Goal: Information Seeking & Learning: Learn about a topic

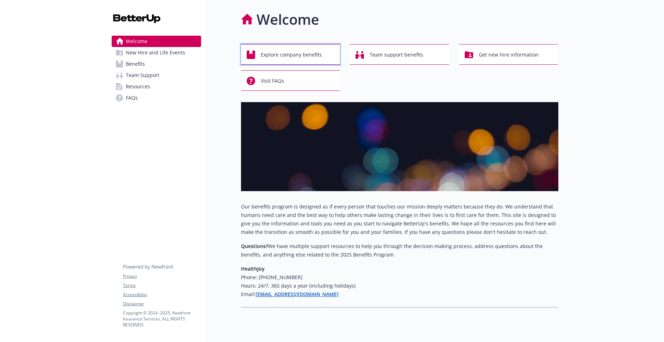
click at [294, 56] on span "Explore company benefits" at bounding box center [291, 54] width 61 height 13
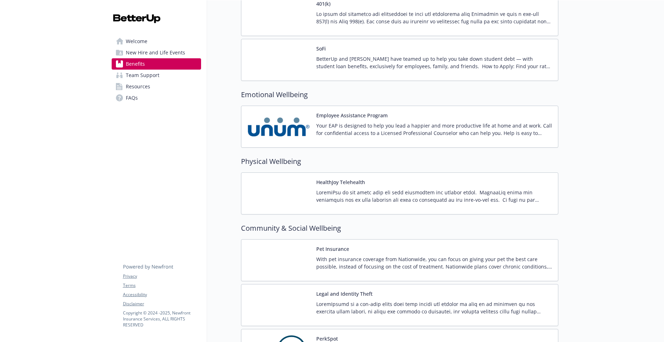
scroll to position [1339, 0]
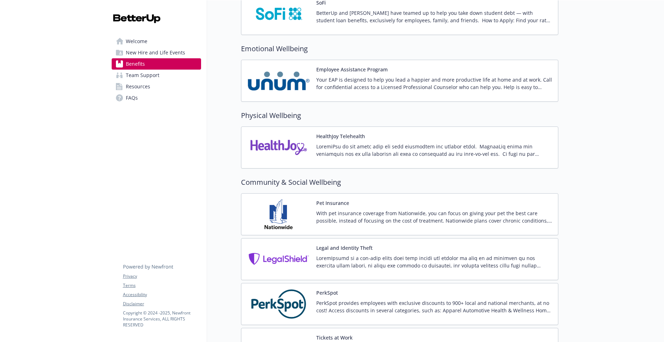
click at [360, 151] on p at bounding box center [434, 150] width 236 height 15
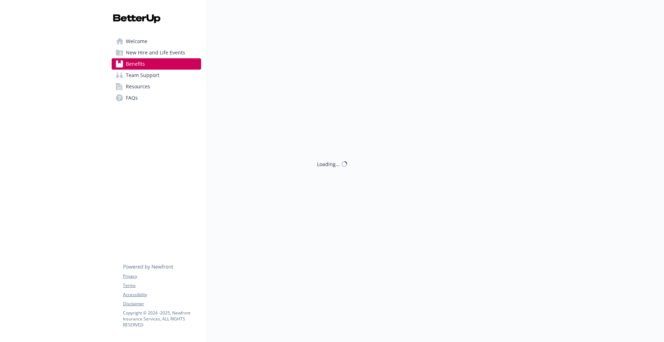
scroll to position [1339, 0]
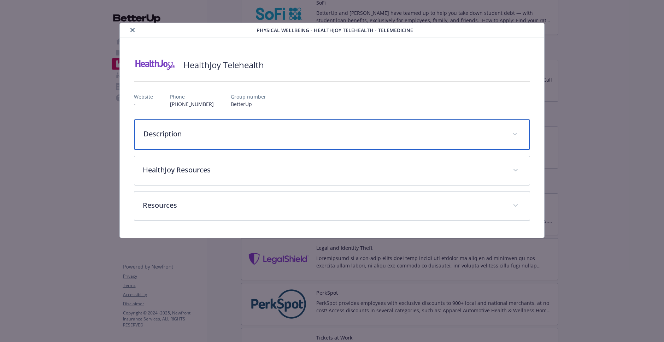
click at [262, 140] on div "Description" at bounding box center [331, 134] width 395 height 30
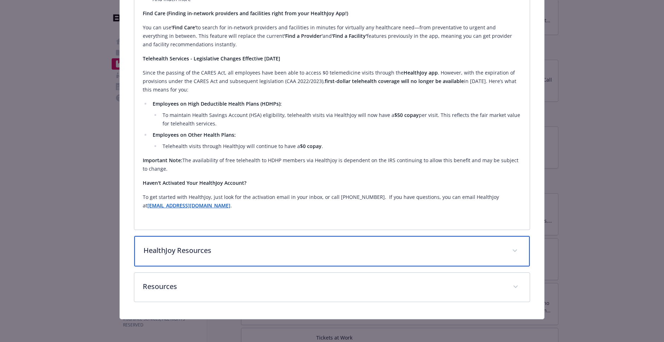
click at [294, 249] on p "HealthJoy Resources" at bounding box center [323, 250] width 360 height 11
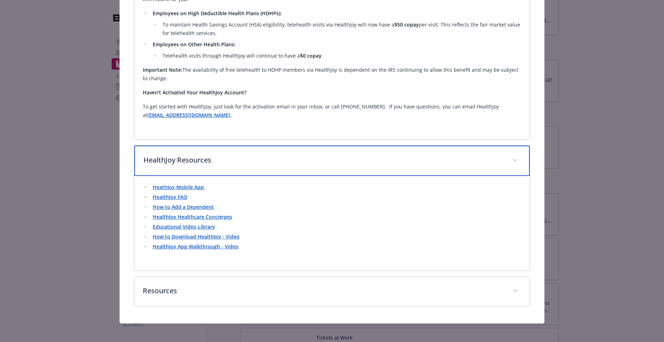
scroll to position [306, 0]
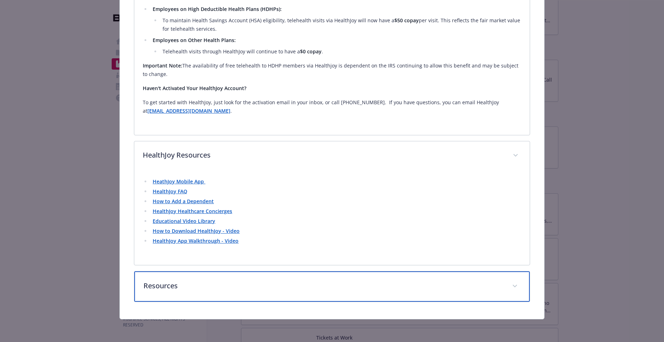
click at [307, 290] on p "Resources" at bounding box center [323, 286] width 360 height 11
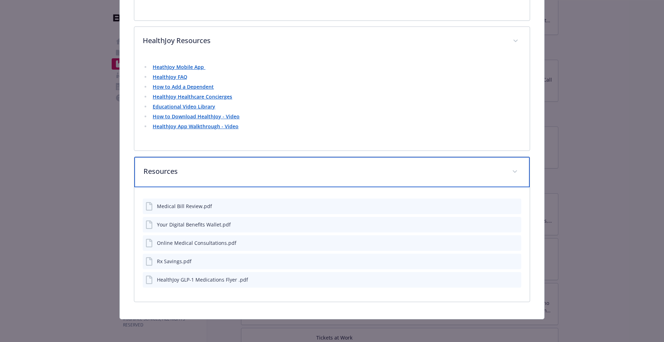
scroll to position [0, 0]
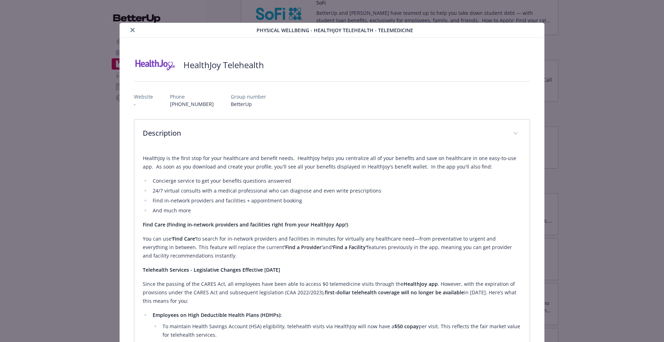
click at [163, 63] on img "details for plan Physical Wellbeing - HealthJoy Telehealth - TeleMedicine" at bounding box center [155, 64] width 42 height 21
click at [134, 31] on button "close" at bounding box center [132, 30] width 8 height 8
